Goal: Check status: Check status

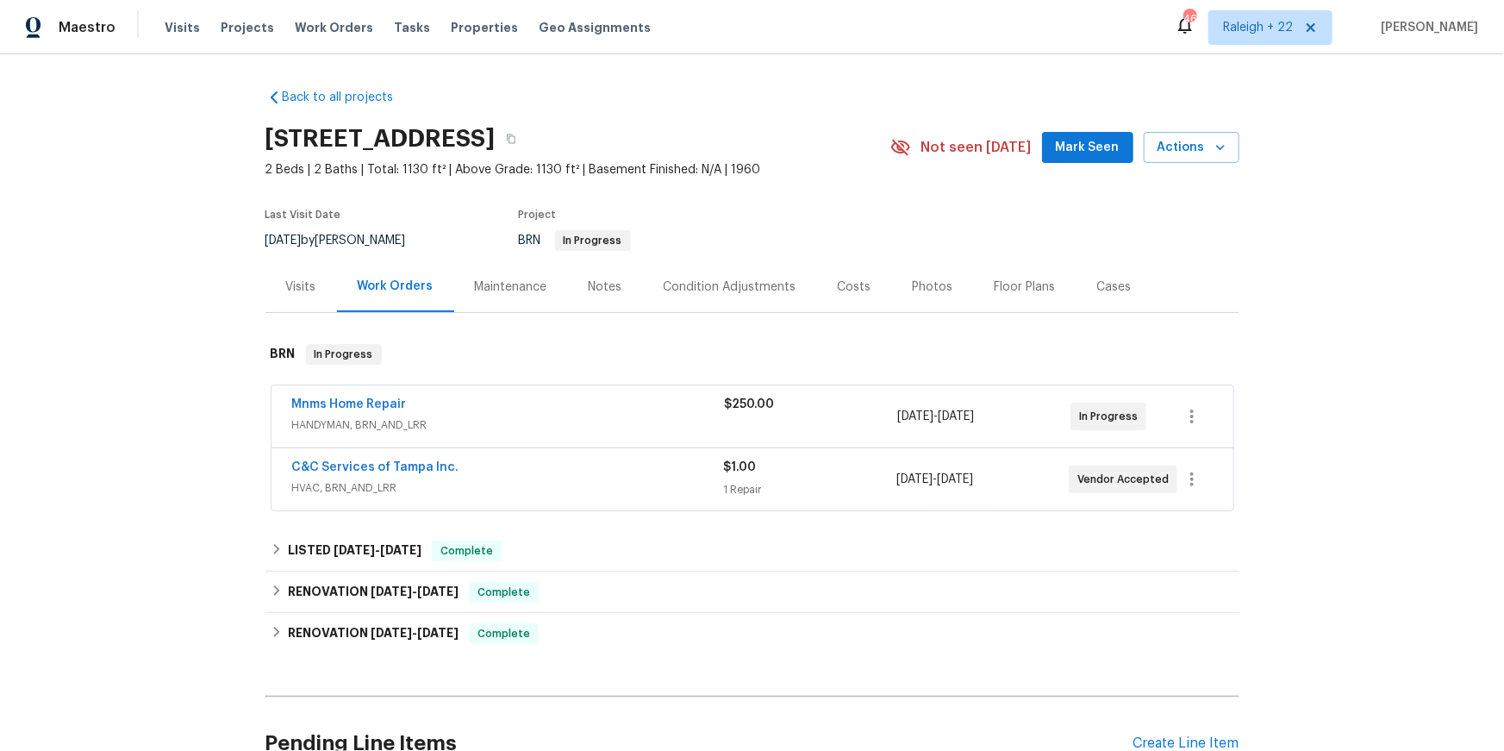
scroll to position [52, 0]
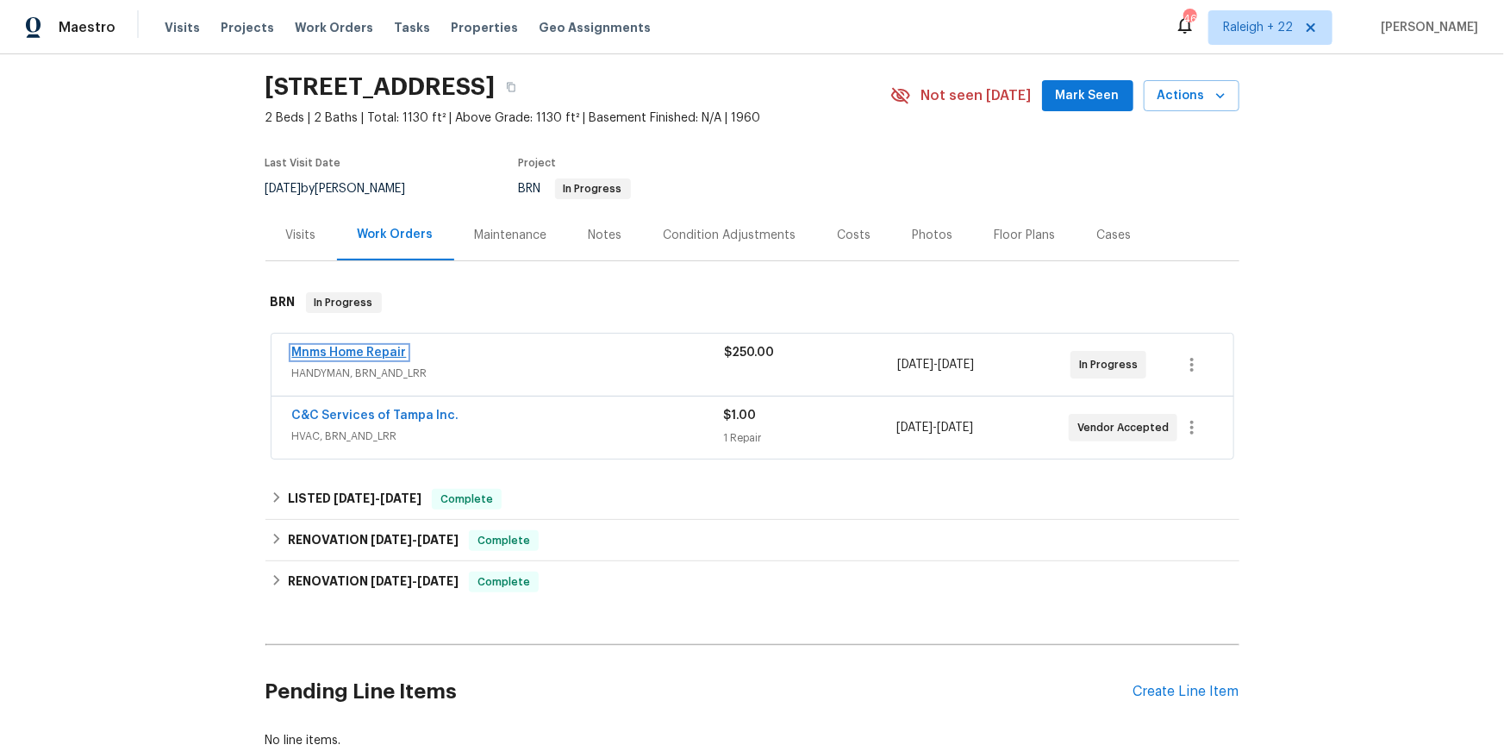
click at [396, 359] on link "Mnms Home Repair" at bounding box center [349, 353] width 115 height 12
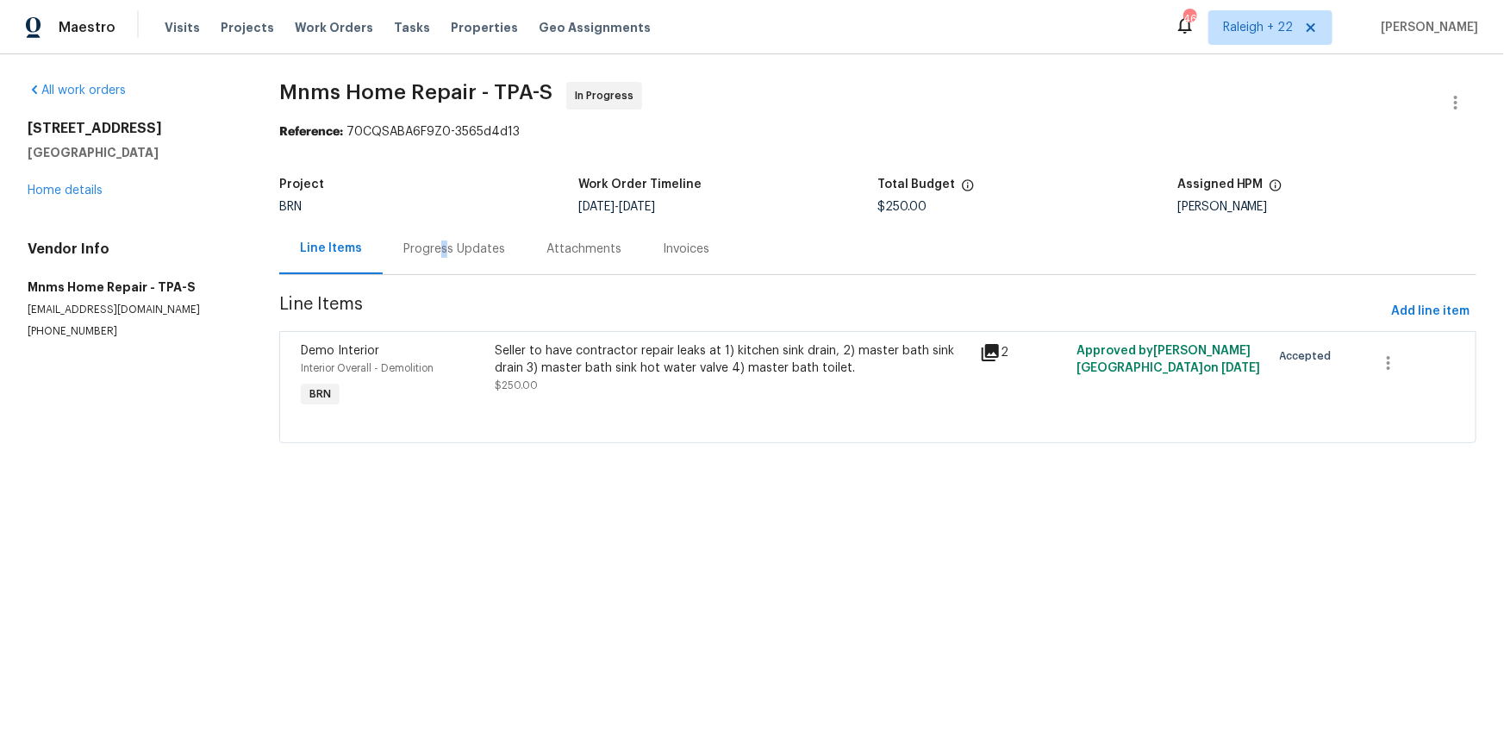
drag, startPoint x: 469, startPoint y: 287, endPoint x: 475, endPoint y: 296, distance: 10.5
click at [469, 258] on div "Progress Updates" at bounding box center [454, 249] width 102 height 17
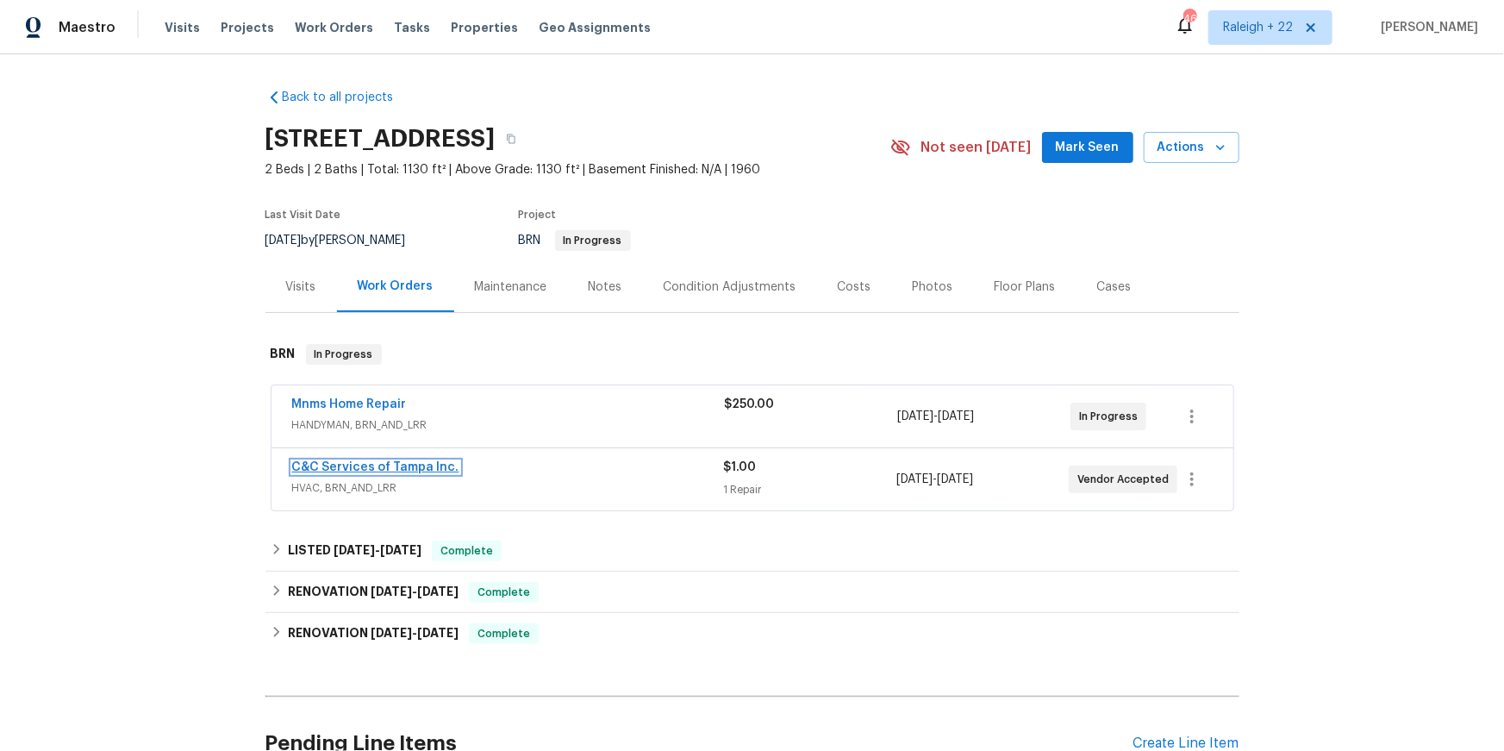
click at [399, 473] on link "C&C Services of Tampa Inc." at bounding box center [375, 467] width 167 height 12
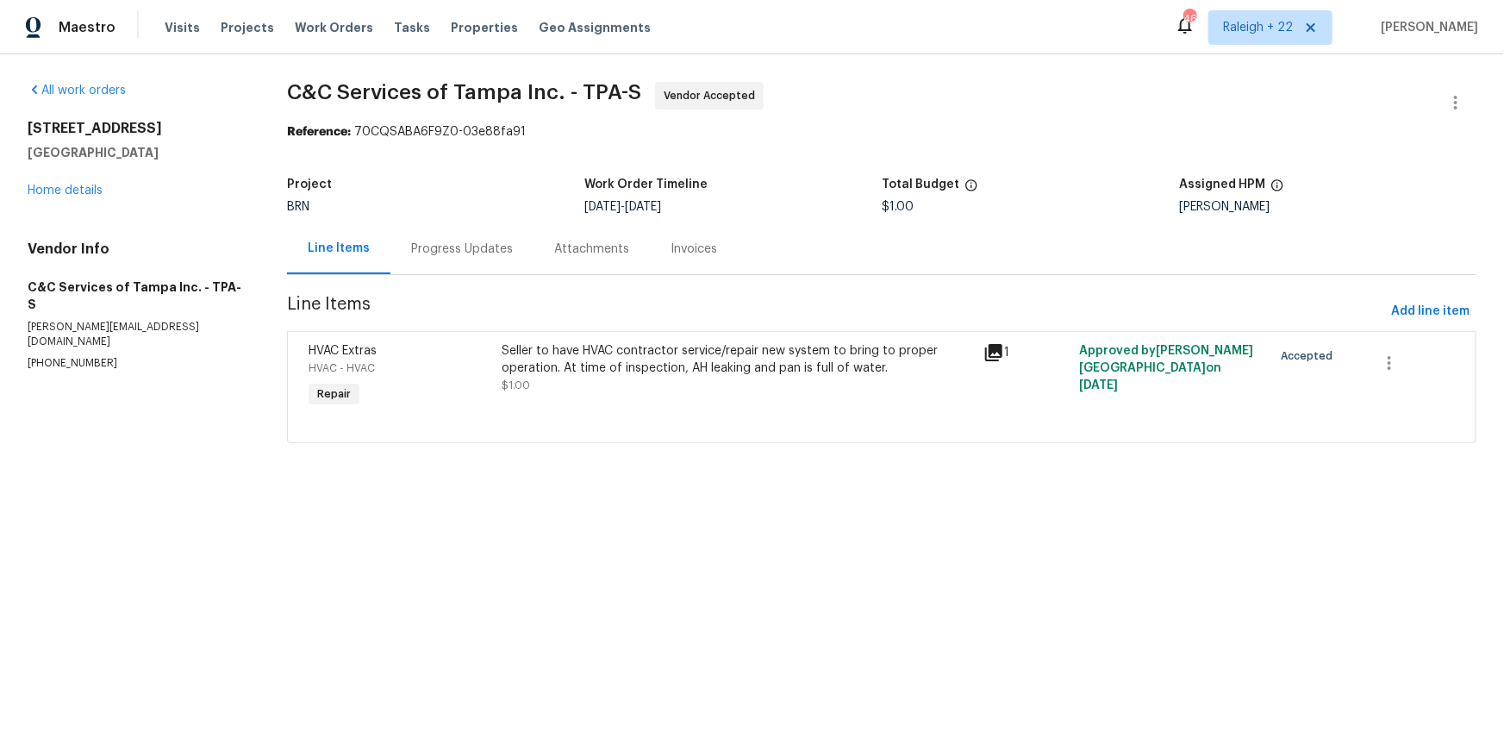
click at [490, 258] on div "Progress Updates" at bounding box center [462, 249] width 102 height 17
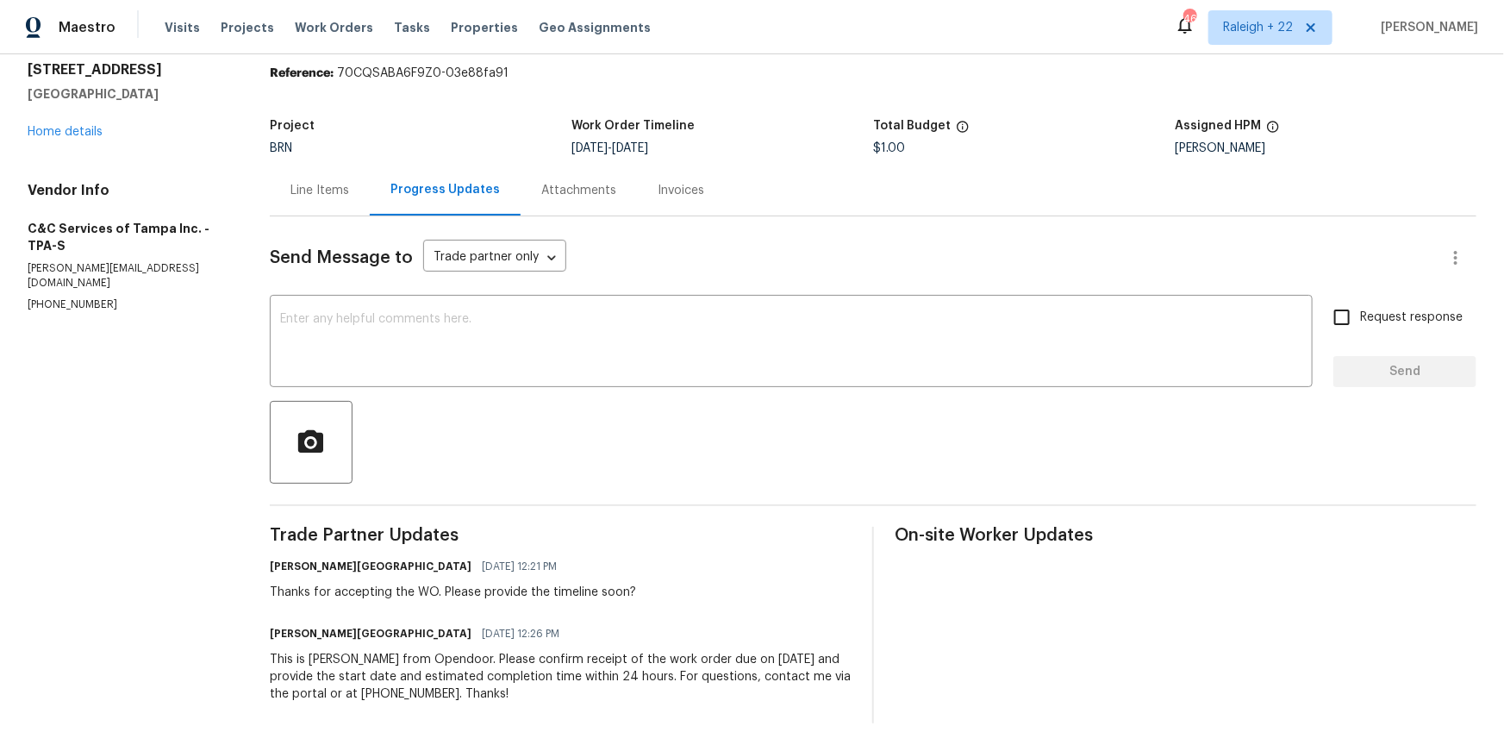
scroll to position [174, 0]
